Goal: Find specific page/section: Find specific page/section

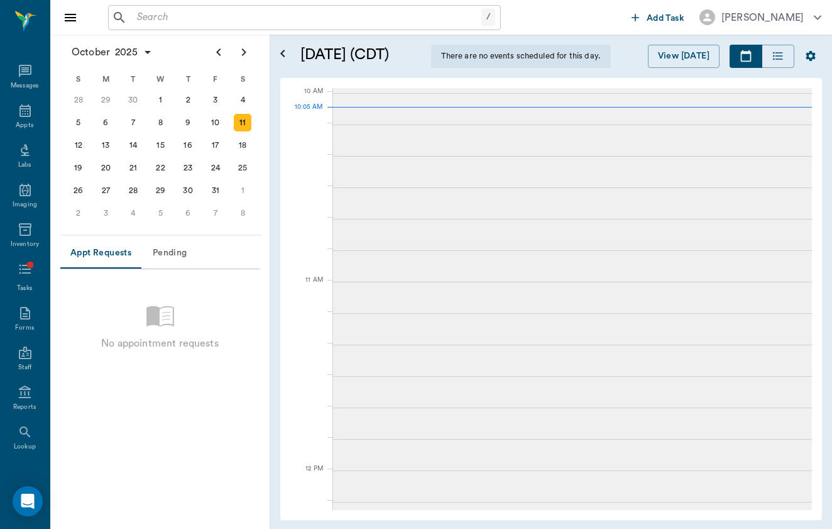
click at [190, 27] on div "/ ​" at bounding box center [304, 17] width 393 height 25
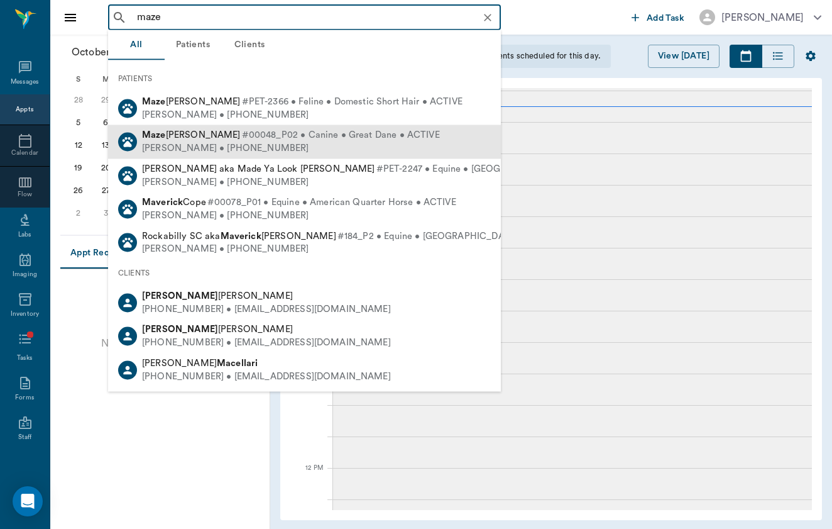
click at [242, 139] on span "#00048_P02 • Canine • Great Dane • ACTIVE" at bounding box center [341, 135] width 198 height 13
type input "maze"
